Goal: Information Seeking & Learning: Learn about a topic

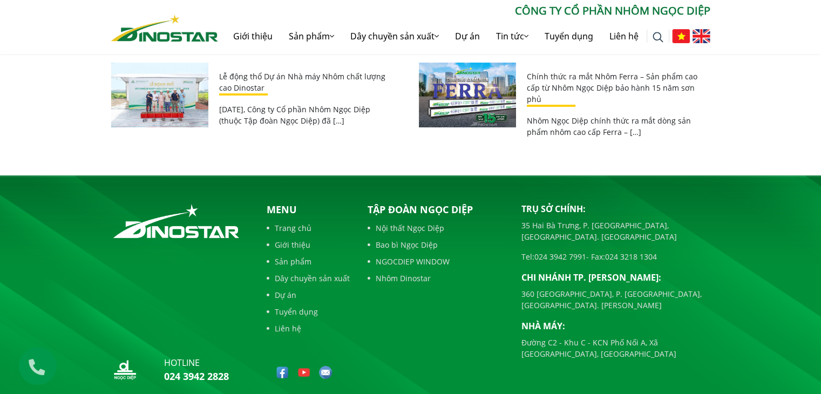
scroll to position [3966, 0]
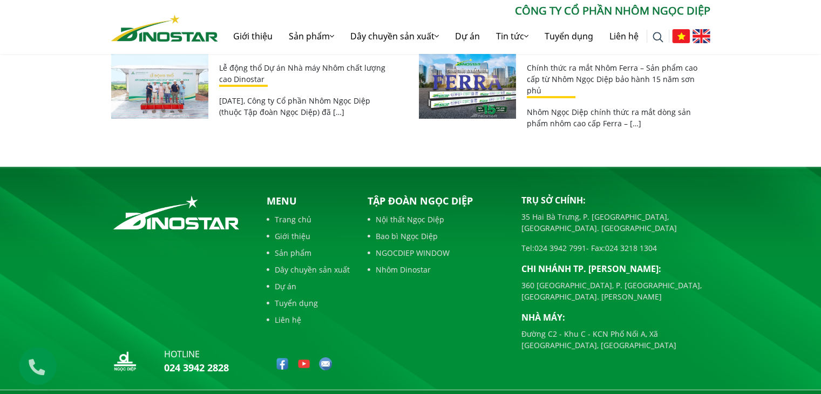
click at [429, 285] on div "Tập đoàn Ngọc Diệp Nội thất Ngọc Diệp Bao bì Ngọc Diệp NGOCDIEP WINDOW Nhôm Din…" at bounding box center [437, 287] width 154 height 186
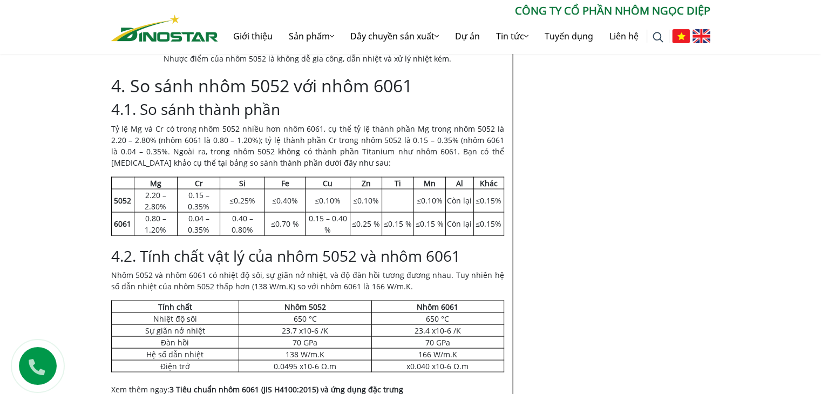
scroll to position [2022, 0]
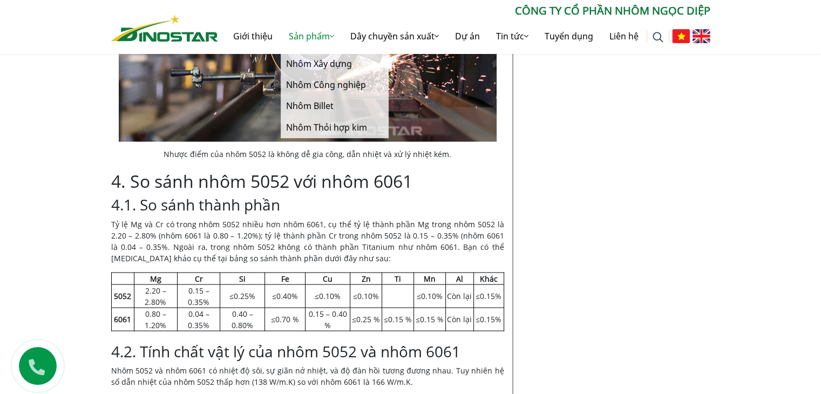
click at [293, 31] on link "Sản [PERSON_NAME]" at bounding box center [312, 36] width 62 height 35
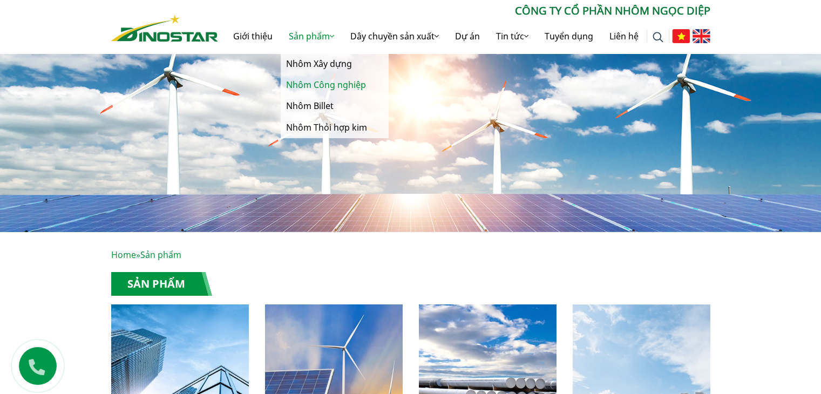
click at [322, 85] on link "Nhôm Công nghiệp" at bounding box center [335, 85] width 108 height 21
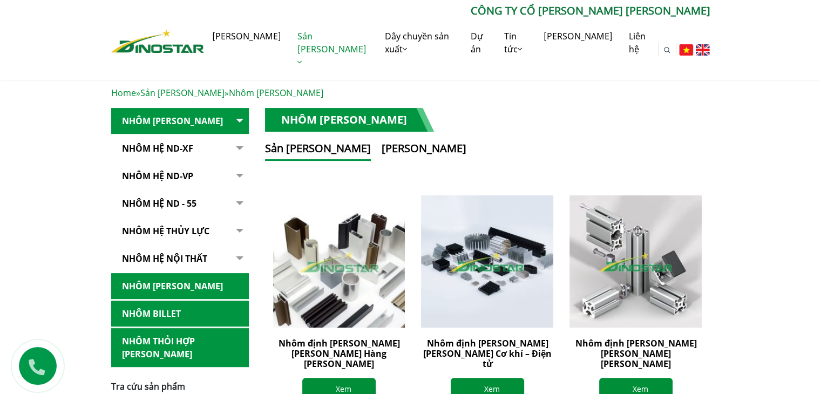
scroll to position [324, 0]
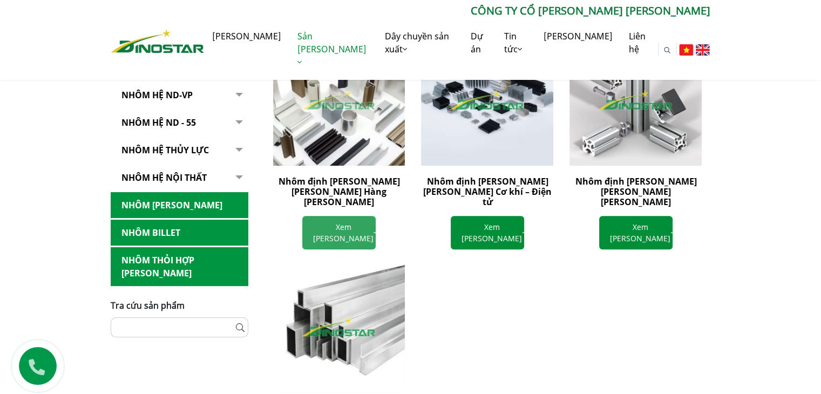
click at [320, 216] on link "Xem chi tiết" at bounding box center [338, 232] width 73 height 33
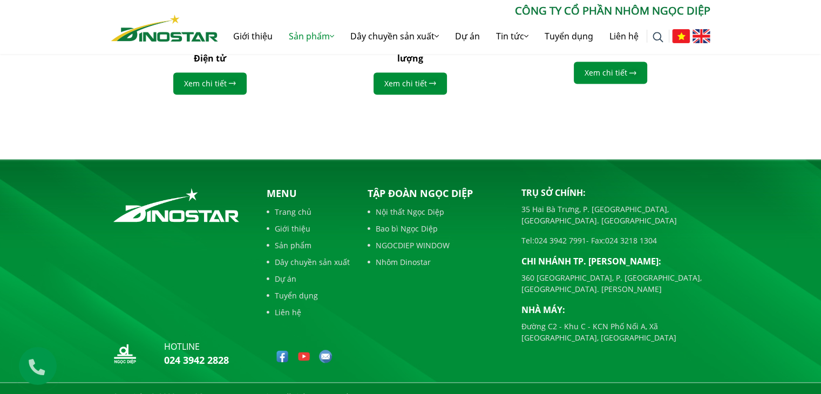
scroll to position [1546, 0]
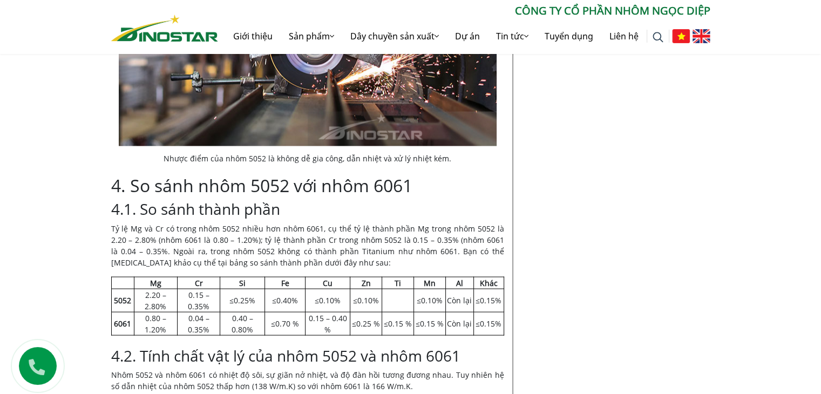
scroll to position [2022, 0]
